Goal: Entertainment & Leisure: Consume media (video, audio)

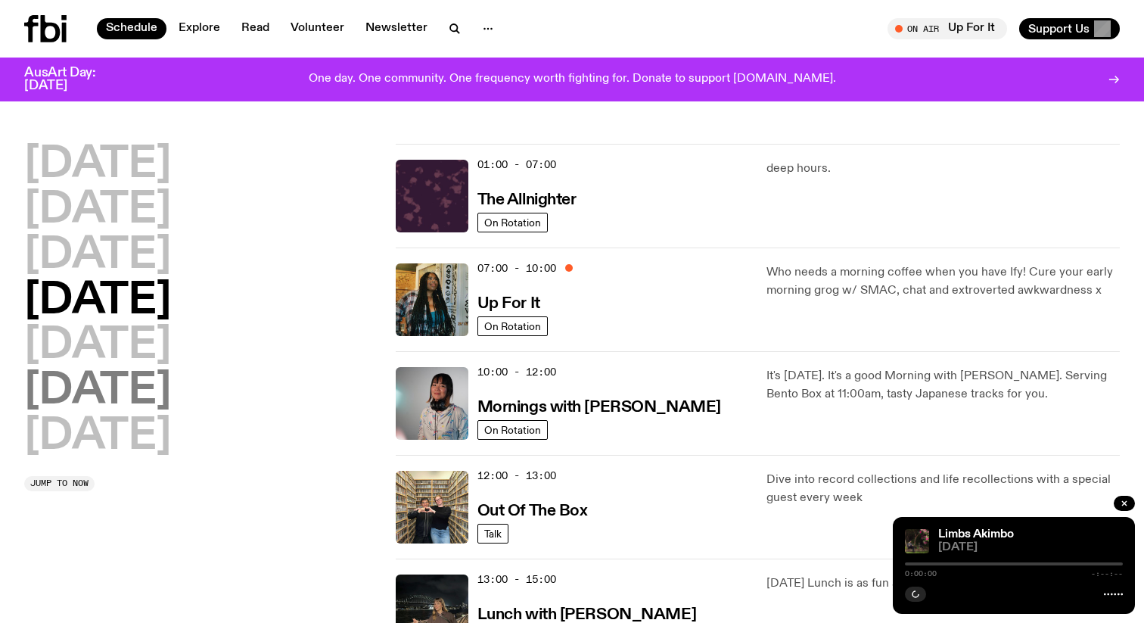
click at [70, 393] on h2 "[DATE]" at bounding box center [97, 391] width 147 height 42
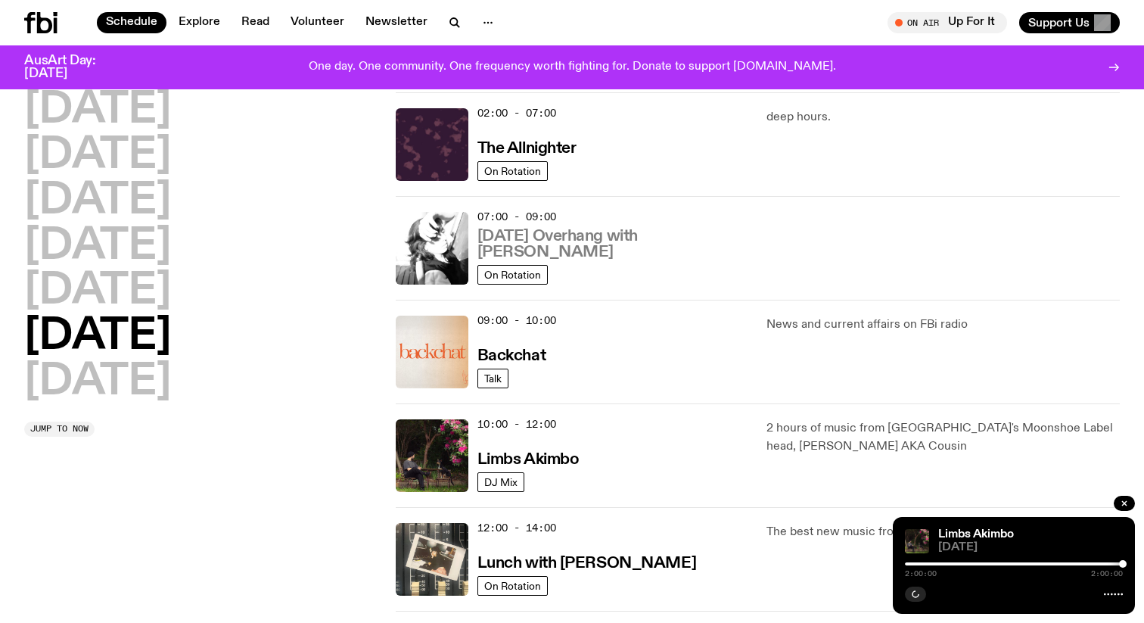
scroll to position [169, 0]
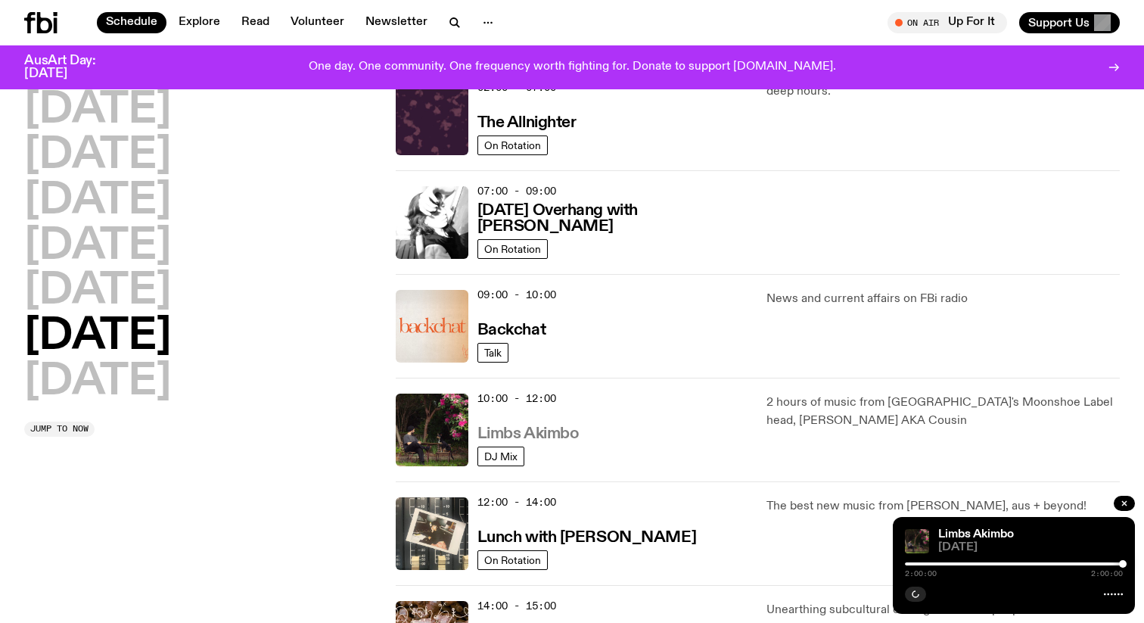
click at [546, 430] on h3 "Limbs Akimbo" at bounding box center [528, 434] width 102 height 16
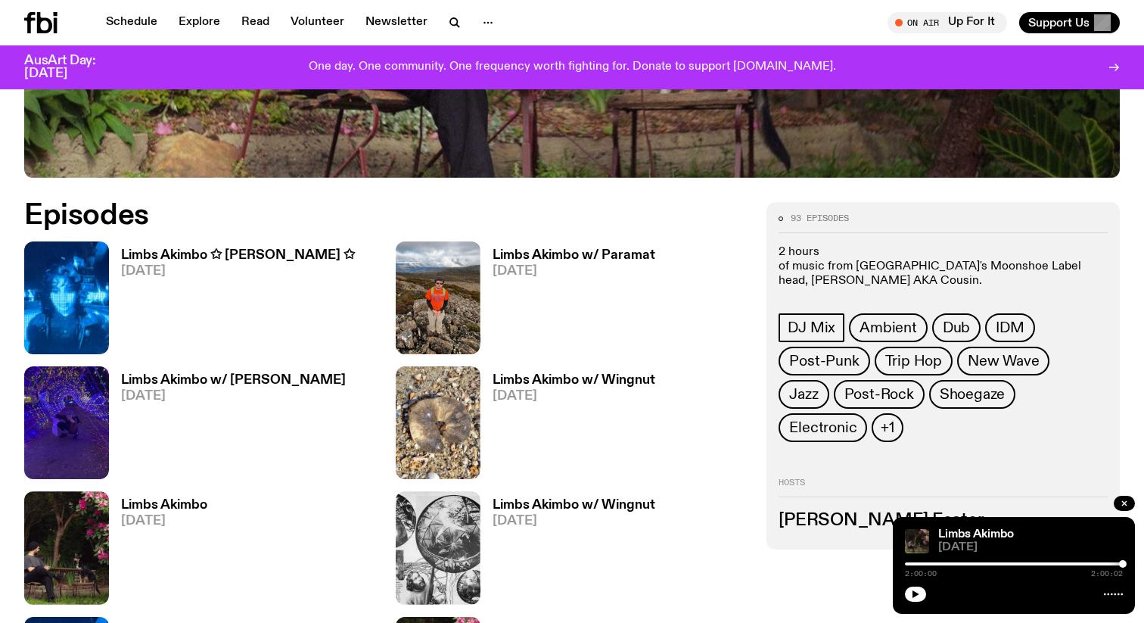
scroll to position [646, 0]
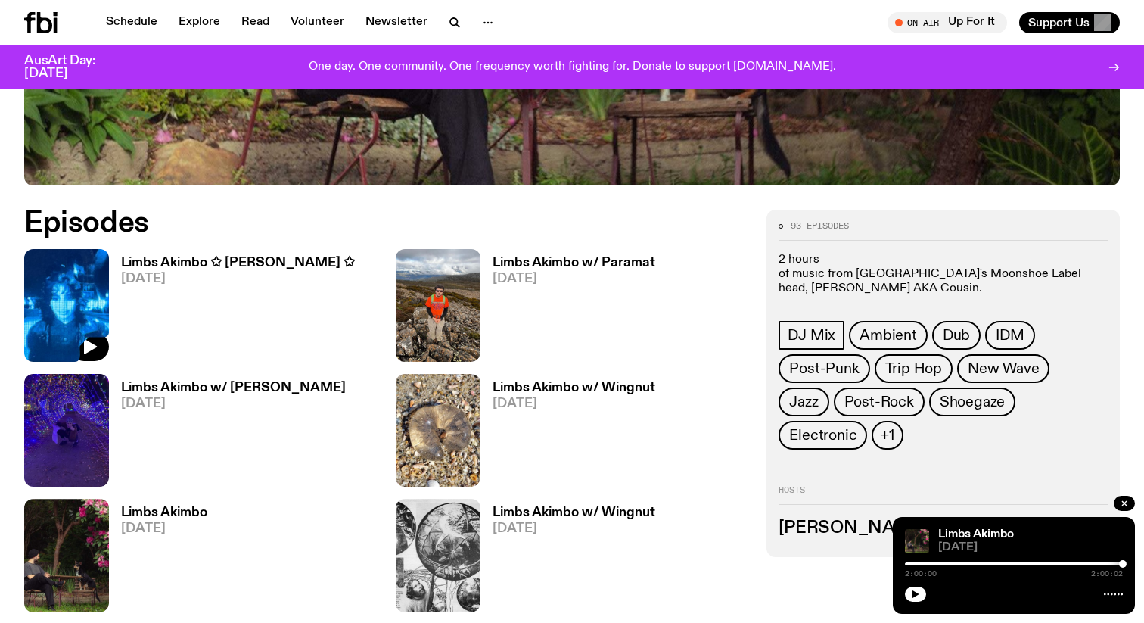
click at [103, 331] on img at bounding box center [66, 305] width 85 height 113
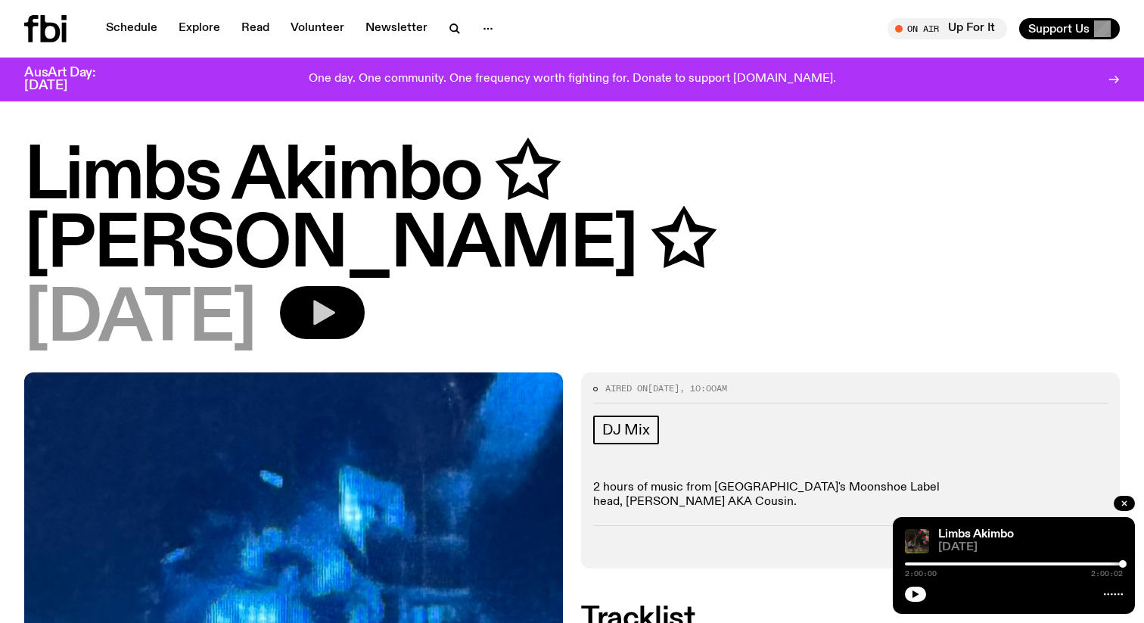
click at [318, 297] on icon "button" at bounding box center [322, 312] width 30 height 30
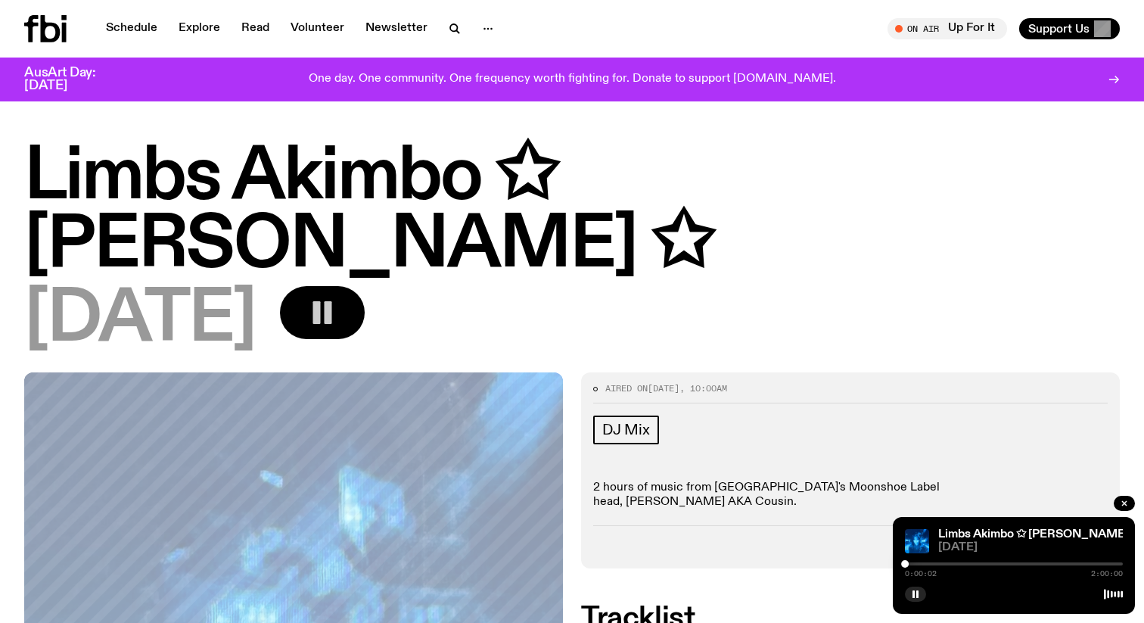
click at [911, 564] on div at bounding box center [1014, 563] width 218 height 3
